Goal: Task Accomplishment & Management: Manage account settings

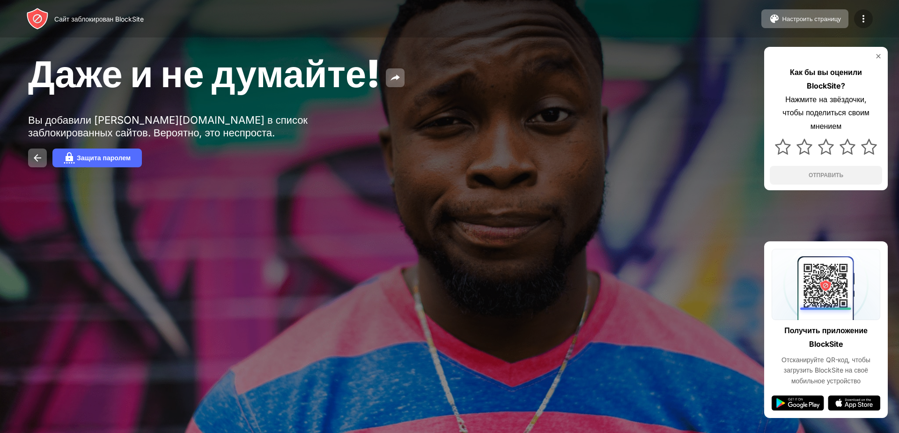
click at [864, 17] on img at bounding box center [863, 18] width 11 height 11
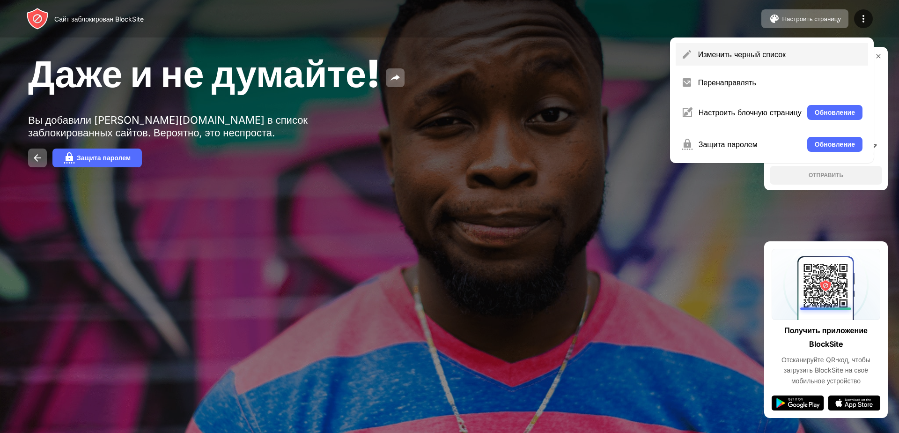
click at [744, 48] on div "Изменить черный список" at bounding box center [772, 54] width 192 height 22
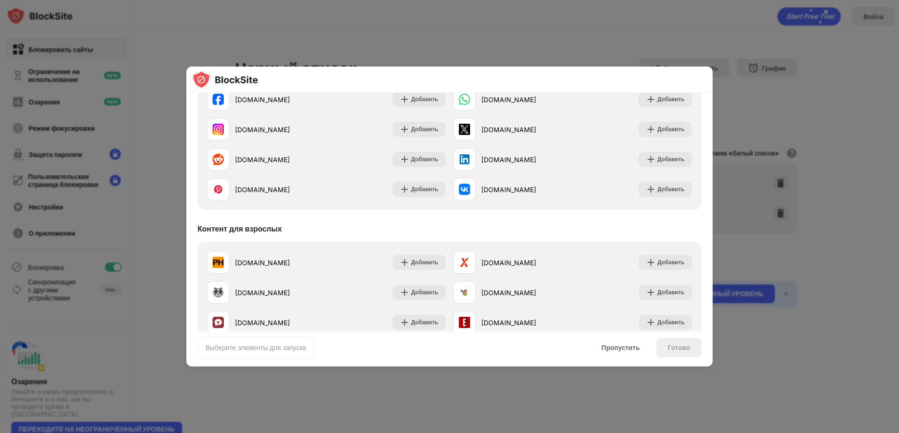
scroll to position [281, 0]
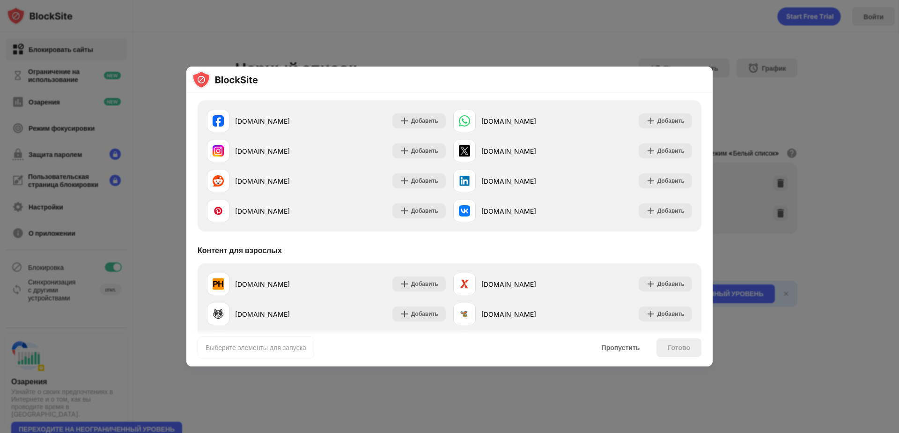
click at [714, 366] on div at bounding box center [449, 216] width 899 height 433
click at [606, 348] on div "Пропустить" at bounding box center [621, 347] width 38 height 7
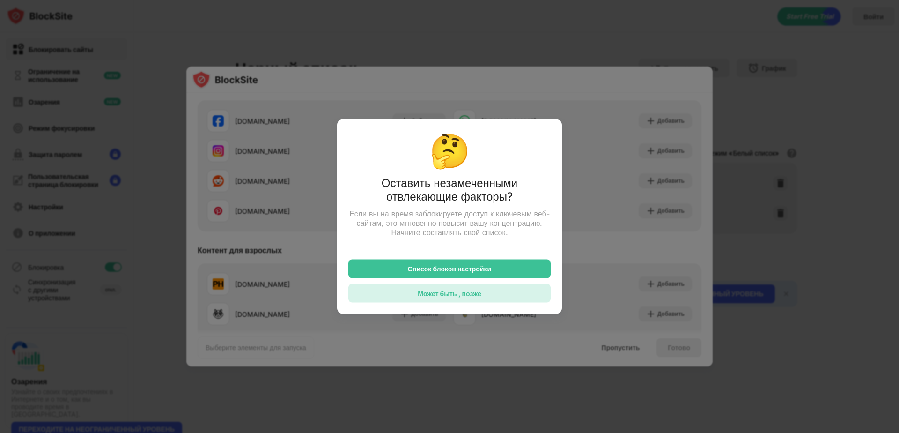
click at [458, 296] on div "Может быть , позже" at bounding box center [449, 293] width 63 height 8
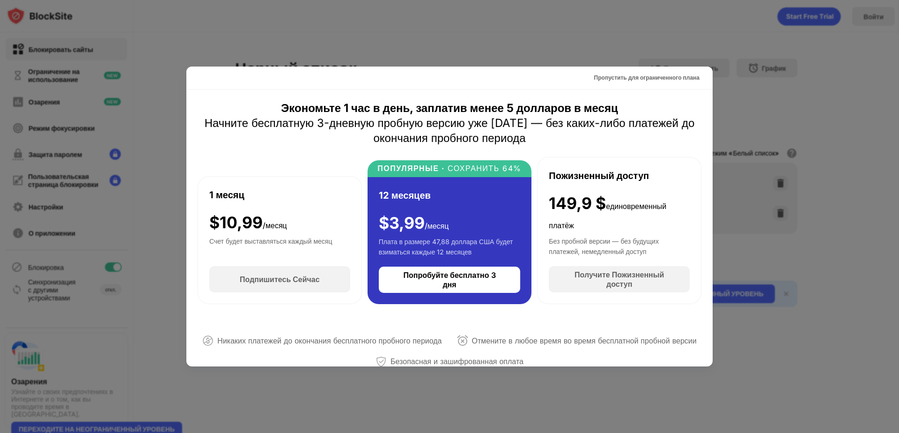
click at [818, 136] on div at bounding box center [449, 216] width 899 height 433
click at [664, 78] on div "Пропустить для ограниченного плана" at bounding box center [646, 77] width 105 height 9
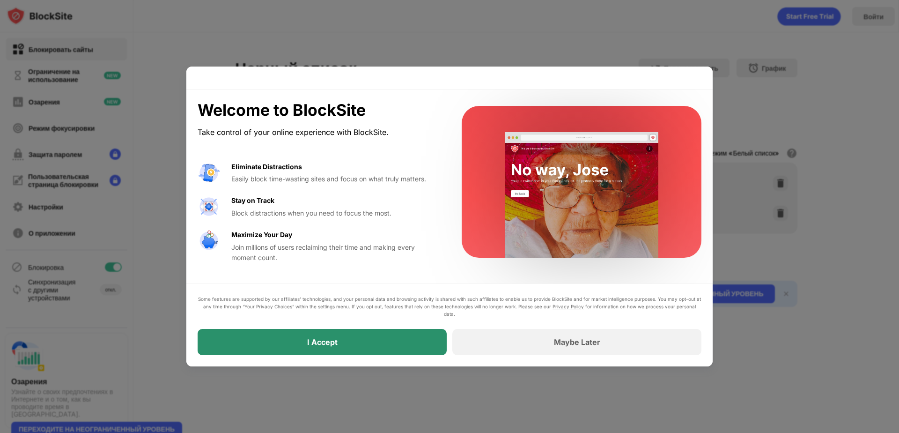
click at [349, 340] on div "I Accept" at bounding box center [322, 342] width 249 height 26
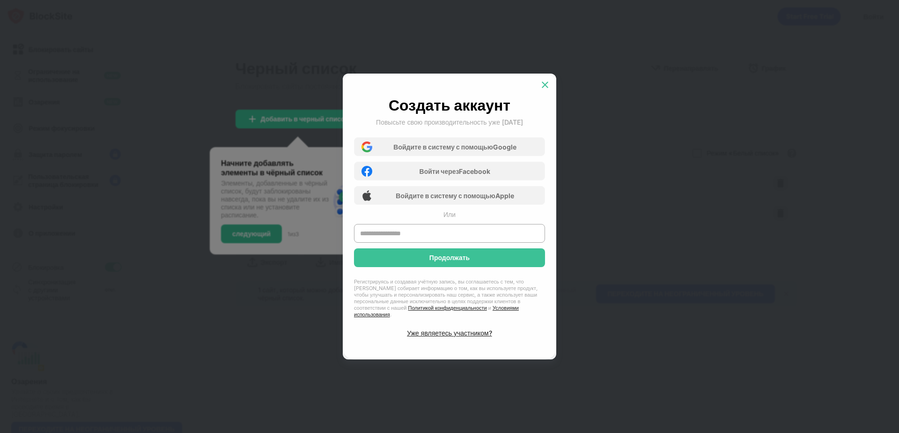
click at [548, 84] on img at bounding box center [544, 84] width 9 height 9
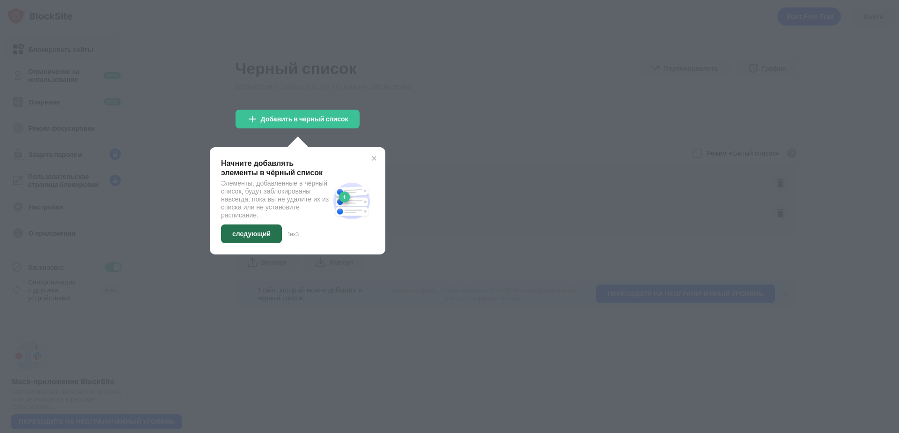
click at [258, 230] on div "следующий" at bounding box center [251, 233] width 38 height 7
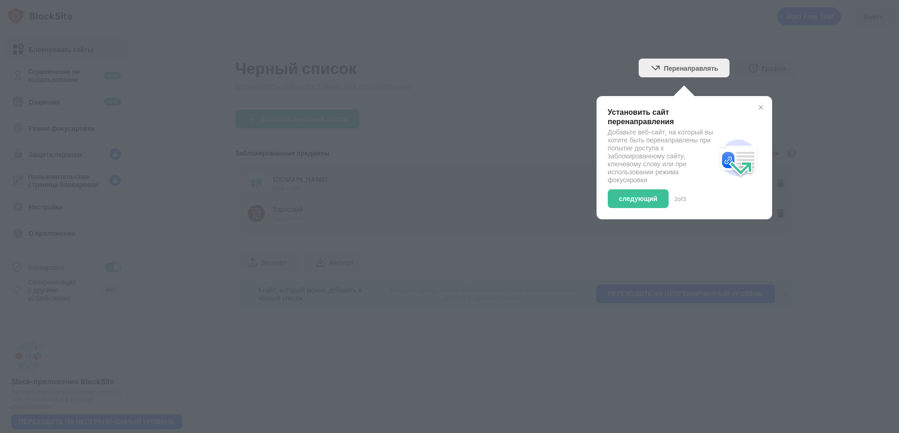
click at [258, 230] on div at bounding box center [449, 216] width 899 height 433
drag, startPoint x: 639, startPoint y: 189, endPoint x: 635, endPoint y: 194, distance: 6.7
click at [635, 194] on div "следующий" at bounding box center [638, 198] width 61 height 19
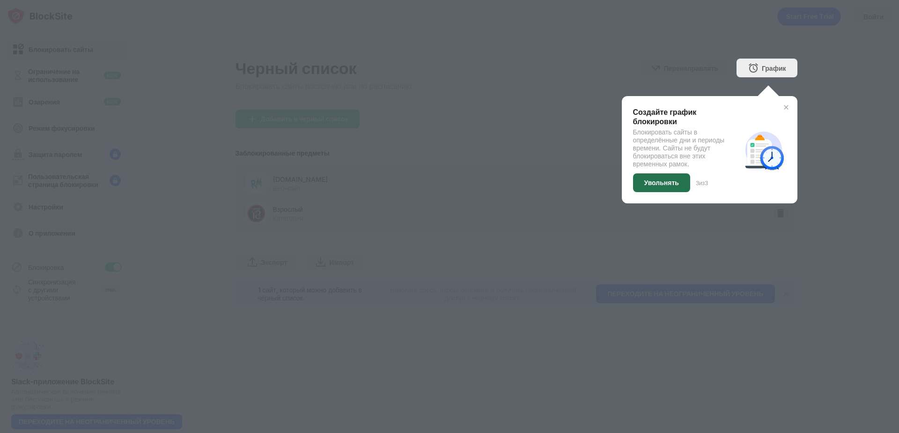
click at [657, 185] on div "Увольнять" at bounding box center [661, 182] width 35 height 7
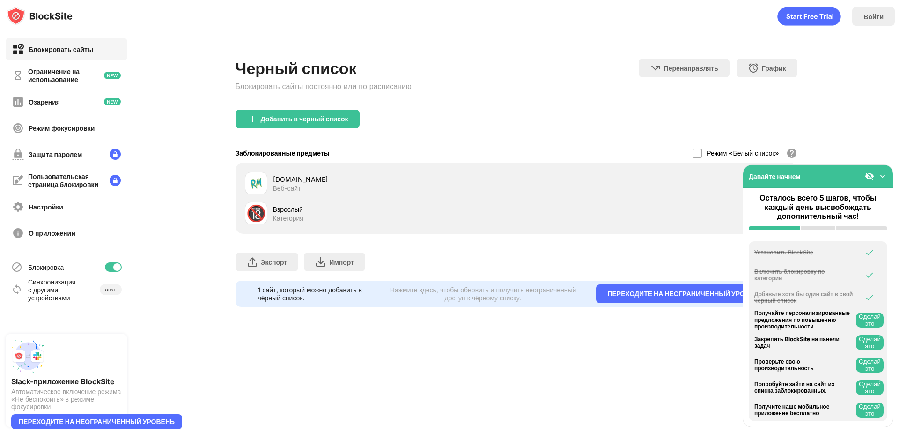
click at [883, 177] on img at bounding box center [882, 175] width 9 height 9
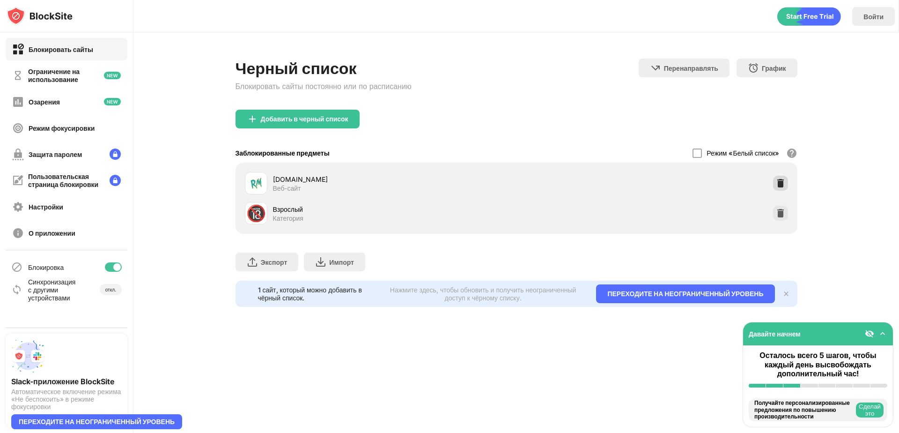
click at [777, 183] on img at bounding box center [780, 182] width 9 height 9
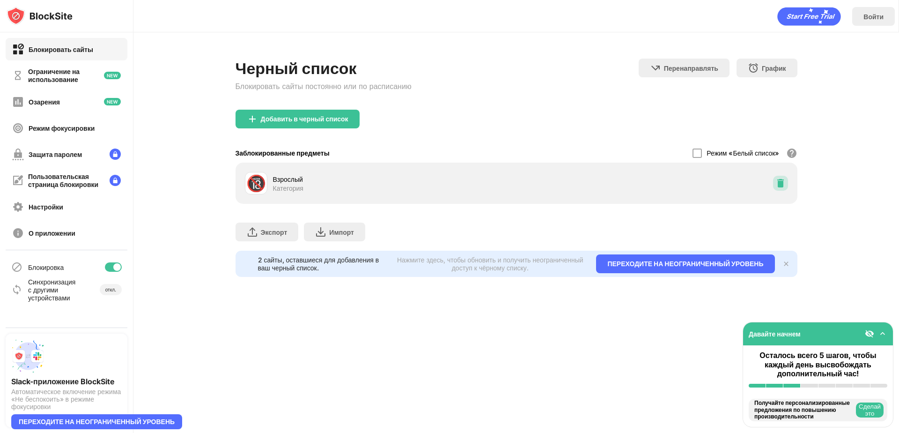
click at [777, 183] on img at bounding box center [780, 182] width 9 height 9
